Goal: Task Accomplishment & Management: Manage account settings

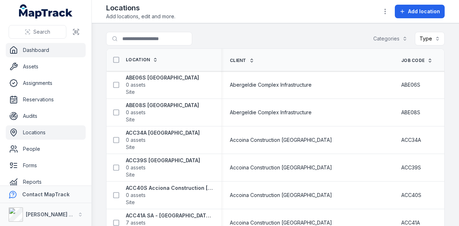
click at [58, 48] on link "Dashboard" at bounding box center [46, 50] width 80 height 14
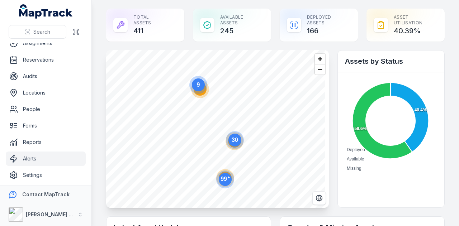
scroll to position [41, 0]
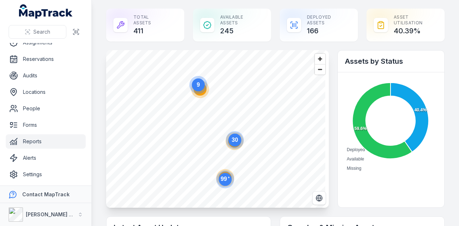
click at [65, 145] on link "Reports" at bounding box center [46, 141] width 80 height 14
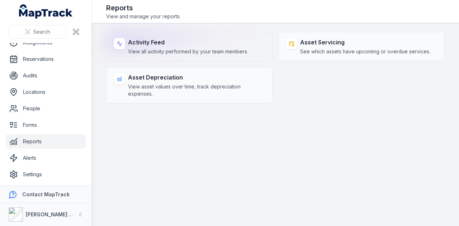
click at [209, 48] on span "View all activity performed by your team members." at bounding box center [188, 51] width 120 height 7
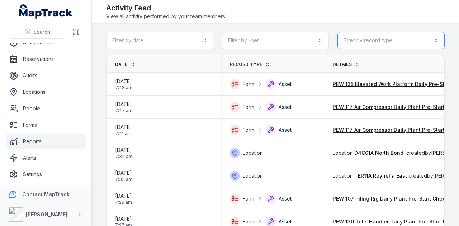
click at [398, 46] on button "Filter by record type" at bounding box center [390, 40] width 107 height 17
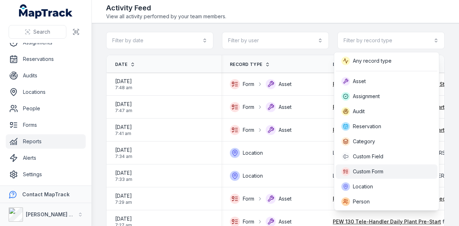
click at [408, 170] on div "Custom Form" at bounding box center [386, 171] width 90 height 9
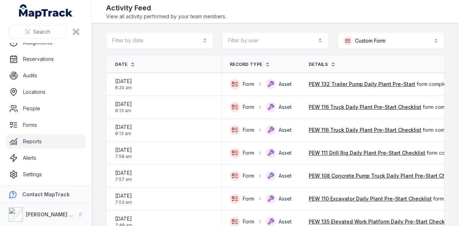
click at [248, 5] on div "Activity Feed View all activity performed by your team members." at bounding box center [275, 11] width 338 height 17
click at [207, 40] on button "Filter by date" at bounding box center [159, 40] width 107 height 17
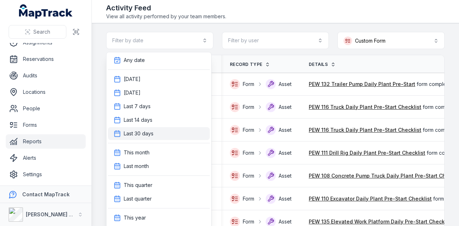
click at [182, 129] on div "Last 30 days" at bounding box center [159, 133] width 102 height 13
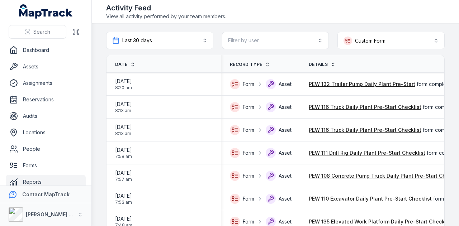
click at [125, 62] on span "Date" at bounding box center [121, 65] width 12 height 6
click at [123, 62] on span "Date" at bounding box center [121, 65] width 12 height 6
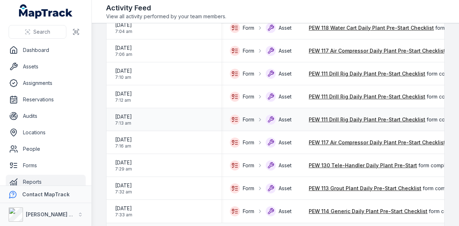
scroll to position [1021, 0]
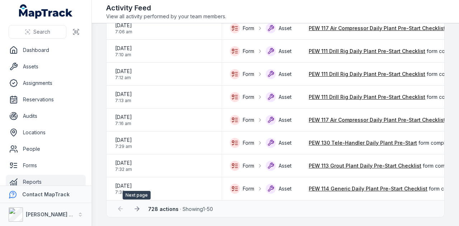
click at [133, 209] on icon at bounding box center [136, 208] width 7 height 7
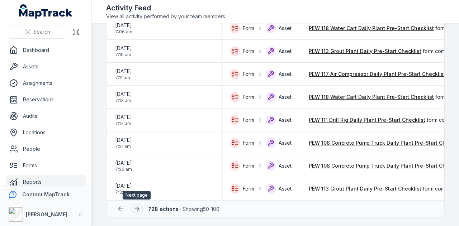
click at [137, 210] on icon at bounding box center [136, 208] width 7 height 7
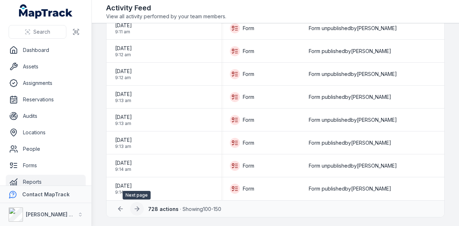
click at [137, 212] on icon at bounding box center [136, 208] width 7 height 7
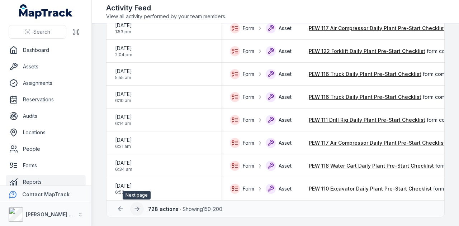
click at [141, 209] on button at bounding box center [137, 209] width 14 height 14
click at [137, 212] on icon at bounding box center [136, 208] width 7 height 7
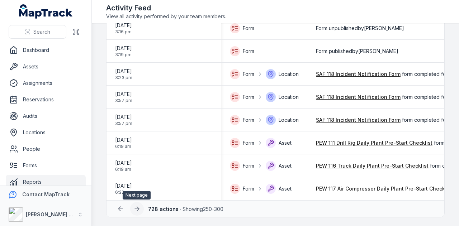
click at [137, 210] on icon at bounding box center [136, 208] width 7 height 7
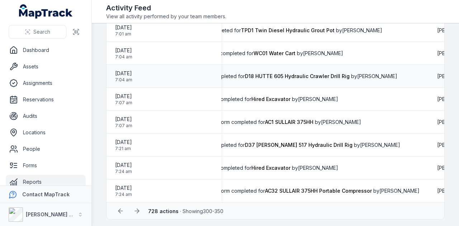
scroll to position [1021, 0]
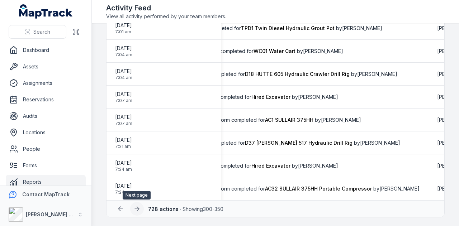
click at [137, 207] on icon at bounding box center [136, 208] width 7 height 7
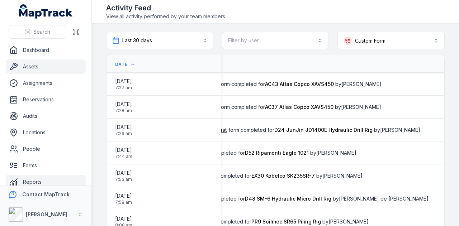
click at [57, 71] on link "Assets" at bounding box center [46, 66] width 80 height 14
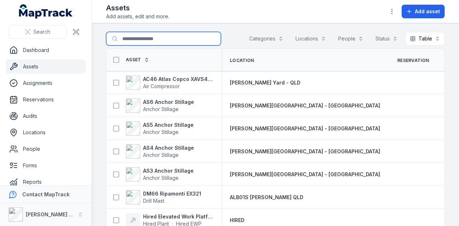
click at [157, 35] on input "Search for assets" at bounding box center [163, 39] width 115 height 14
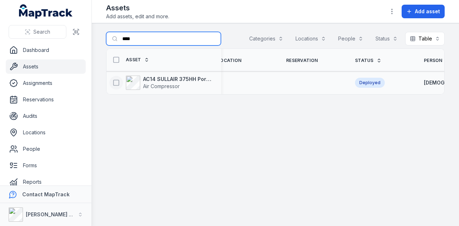
scroll to position [0, 11]
type input "****"
click at [118, 81] on icon at bounding box center [116, 82] width 7 height 7
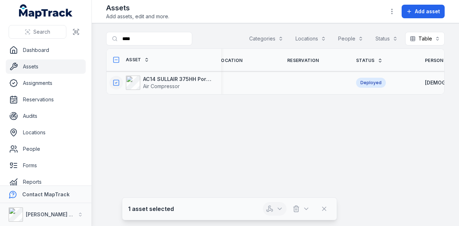
click at [274, 209] on button "button" at bounding box center [275, 209] width 24 height 14
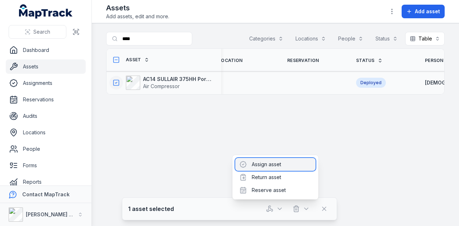
click at [283, 168] on div "Assign asset" at bounding box center [275, 164] width 80 height 13
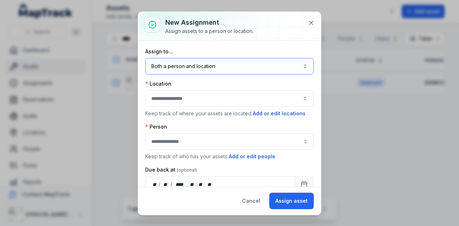
click at [215, 66] on button "Both a person and location ****" at bounding box center [229, 66] width 168 height 16
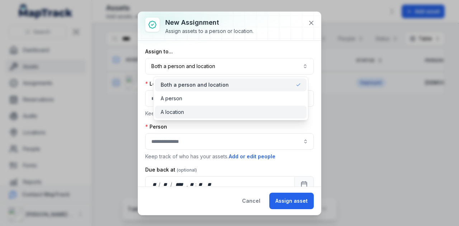
click at [200, 114] on div "A location" at bounding box center [231, 112] width 140 height 7
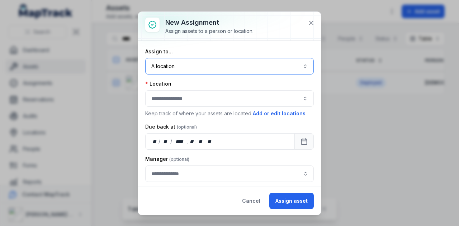
click at [182, 98] on button "button" at bounding box center [229, 98] width 168 height 16
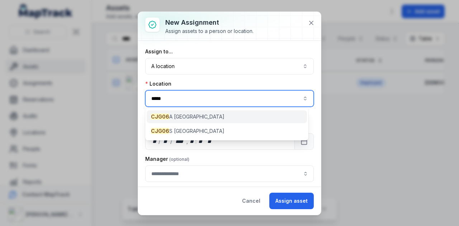
type input "*****"
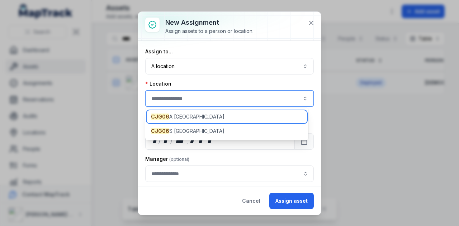
click at [219, 117] on div "CJG06 A Hunter Street East" at bounding box center [227, 116] width 160 height 13
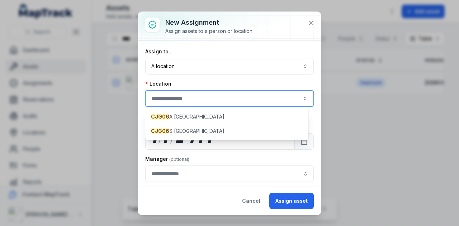
type input "**********"
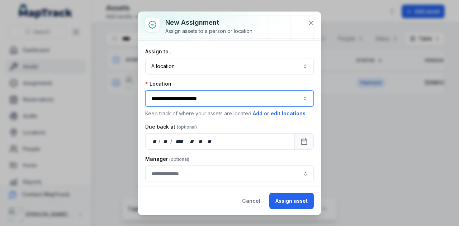
scroll to position [15, 0]
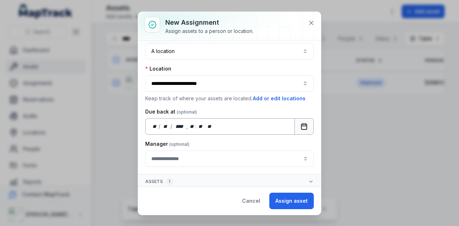
click at [303, 128] on button "Calendar" at bounding box center [303, 126] width 19 height 16
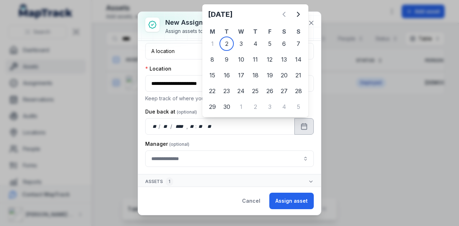
click at [294, 147] on div "Manager" at bounding box center [229, 154] width 168 height 27
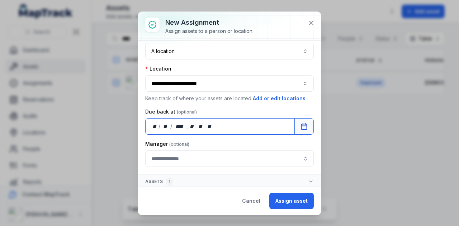
scroll to position [0, 0]
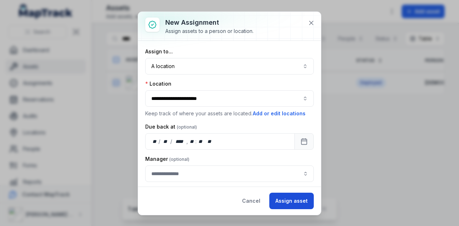
click at [291, 202] on button "Assign asset" at bounding box center [291, 201] width 44 height 16
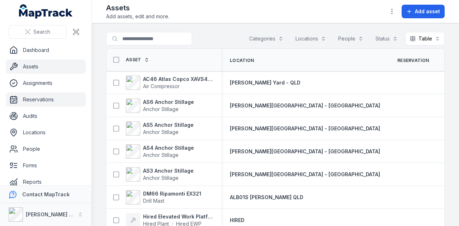
click at [70, 103] on link "Reservations" at bounding box center [46, 99] width 80 height 14
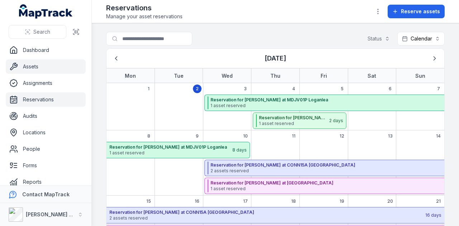
click at [59, 67] on link "Assets" at bounding box center [46, 66] width 80 height 14
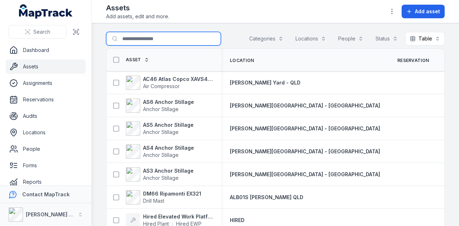
click at [143, 39] on input "Search for assets" at bounding box center [163, 39] width 115 height 14
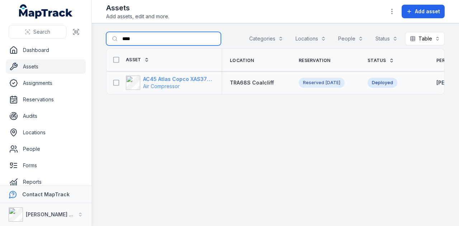
type input "****"
click at [198, 78] on strong "AC45 Atlas Copco XAS375TA" at bounding box center [178, 79] width 70 height 7
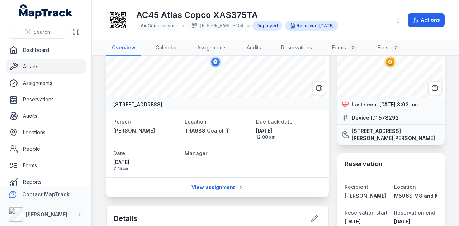
scroll to position [36, 0]
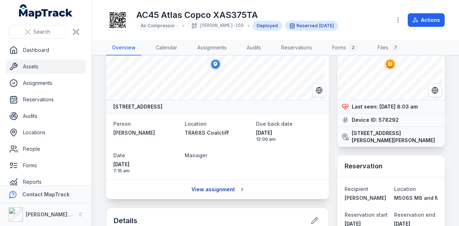
click at [219, 186] on link "View assignment" at bounding box center [217, 190] width 61 height 14
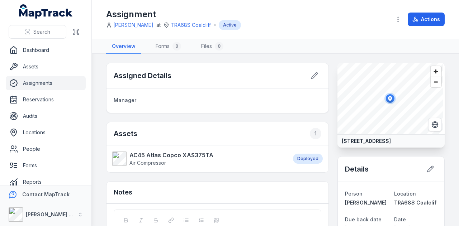
click at [193, 21] on span "[PERSON_NAME] at TRA68S Coalcliff Active" at bounding box center [173, 25] width 135 height 10
click at [193, 23] on link "TRA68S Coalcliff" at bounding box center [191, 25] width 40 height 7
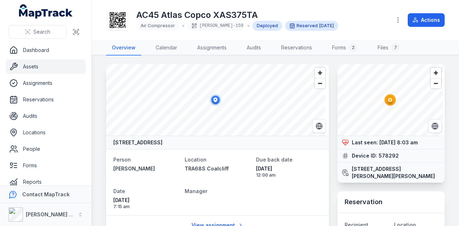
scroll to position [72, 0]
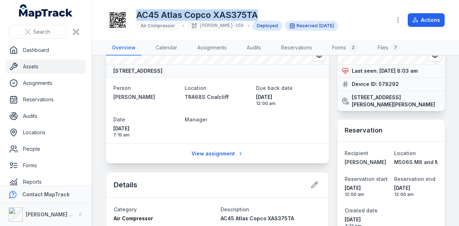
drag, startPoint x: 137, startPoint y: 13, endPoint x: 263, endPoint y: 3, distance: 126.6
click at [262, 3] on div "AC45 Atlas Copco XAS375TA Air Compressor [PERSON_NAME]-159 Deployed Reserved [D…" at bounding box center [275, 20] width 338 height 34
click at [275, 3] on header "Toggle Navigation AC45 Atlas Copco XAS375TA Air Compressor [PERSON_NAME]-159 De…" at bounding box center [275, 20] width 367 height 41
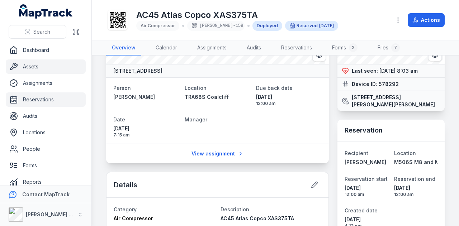
click at [45, 104] on link "Reservations" at bounding box center [46, 99] width 80 height 14
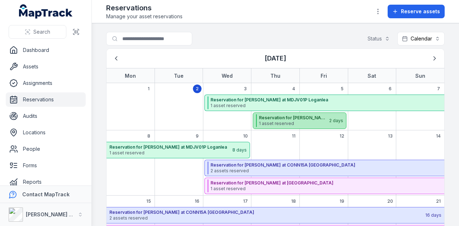
click at [306, 124] on span "1 asset reserved" at bounding box center [294, 124] width 70 height 6
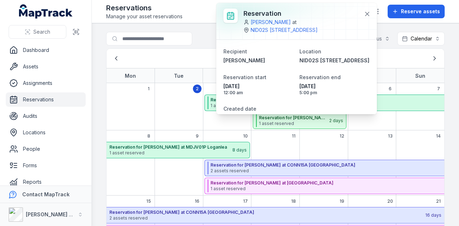
click at [453, 56] on main "Search for reservations Status Calendar ******** [DATE] Mon Tue Wed Thu Fri Sat…" at bounding box center [275, 124] width 367 height 203
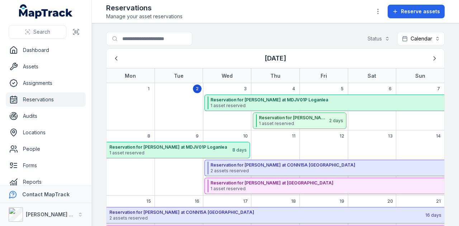
click at [447, 63] on main "Search for reservations Status Calendar ******** [DATE] Mon Tue Wed Thu Fri Sat…" at bounding box center [275, 124] width 367 height 203
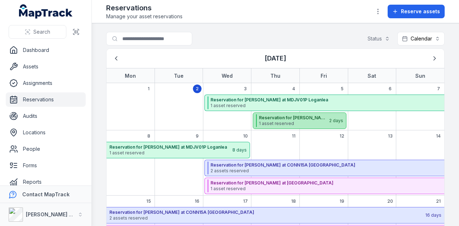
click at [315, 116] on strong "Reservation for [PERSON_NAME] at [GEOGRAPHIC_DATA] [STREET_ADDRESS]" at bounding box center [294, 118] width 70 height 6
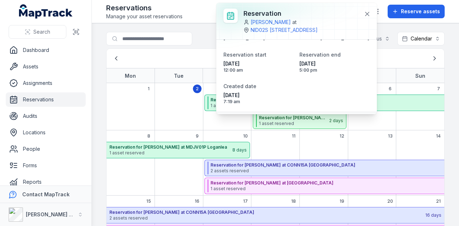
scroll to position [31, 0]
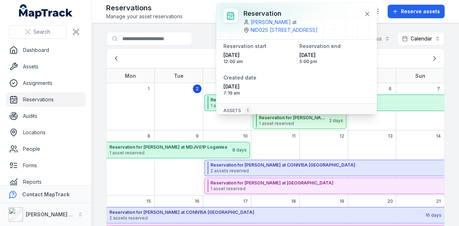
click at [448, 40] on main "Search for reservations Status Calendar ******** [DATE] Mon Tue Wed Thu Fri Sat…" at bounding box center [275, 124] width 367 height 203
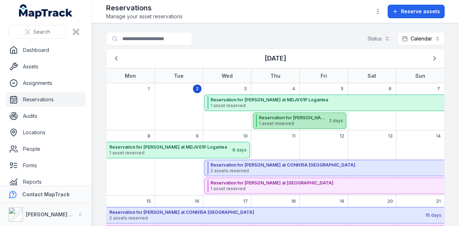
click at [289, 115] on strong "Reservation for [PERSON_NAME] at [GEOGRAPHIC_DATA] [STREET_ADDRESS]" at bounding box center [294, 118] width 70 height 6
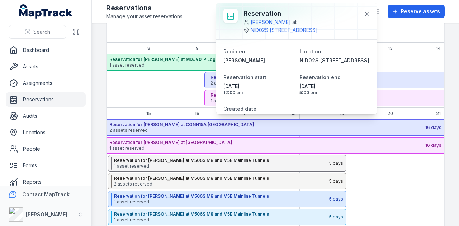
scroll to position [0, 0]
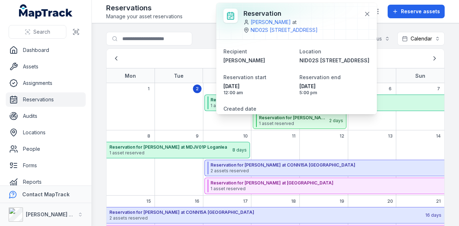
click at [445, 78] on main "Search for reservations Status Calendar ******** [DATE] Mon Tue Wed Thu Fri Sat…" at bounding box center [275, 124] width 367 height 203
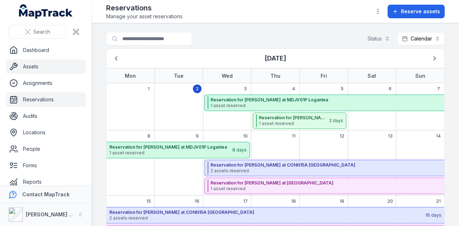
click at [59, 69] on link "Assets" at bounding box center [46, 66] width 80 height 14
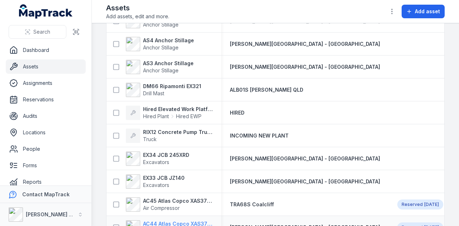
scroll to position [215, 0]
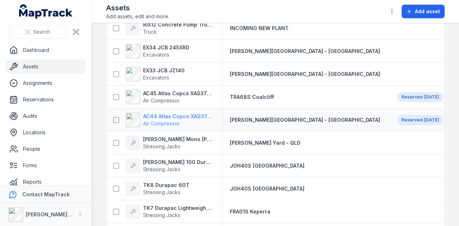
click at [181, 118] on strong "AC44 Atlas Copco XAS375TA" at bounding box center [178, 116] width 70 height 7
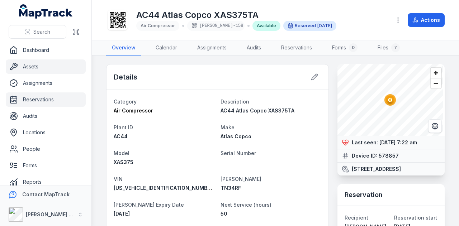
click at [54, 100] on link "Reservations" at bounding box center [46, 99] width 80 height 14
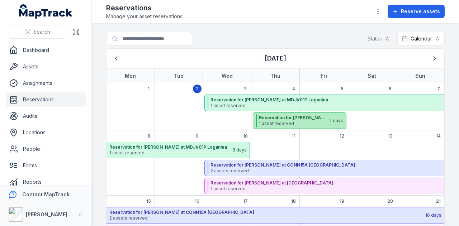
click at [312, 121] on span "1 asset reserved" at bounding box center [294, 124] width 70 height 6
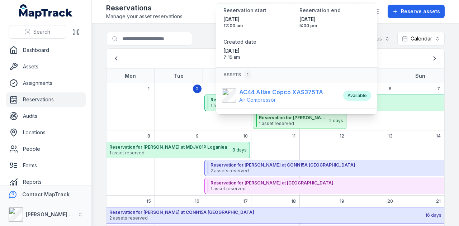
scroll to position [47, 0]
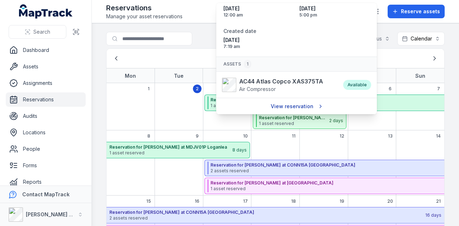
click at [293, 104] on link "View reservation" at bounding box center [296, 107] width 61 height 14
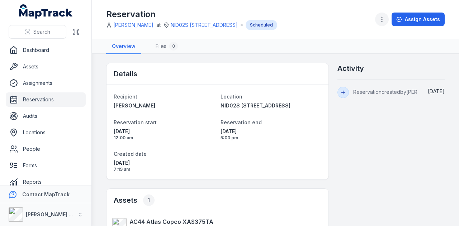
click at [386, 20] on button "button" at bounding box center [382, 20] width 14 height 14
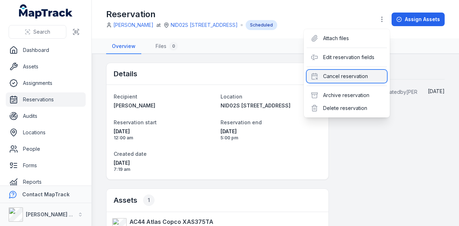
click at [370, 76] on div "Cancel reservation" at bounding box center [346, 76] width 80 height 13
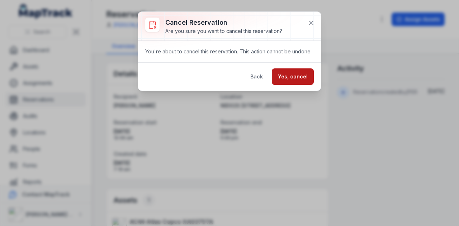
click at [308, 74] on button "Yes, cancel" at bounding box center [293, 76] width 42 height 16
